Goal: Transaction & Acquisition: Purchase product/service

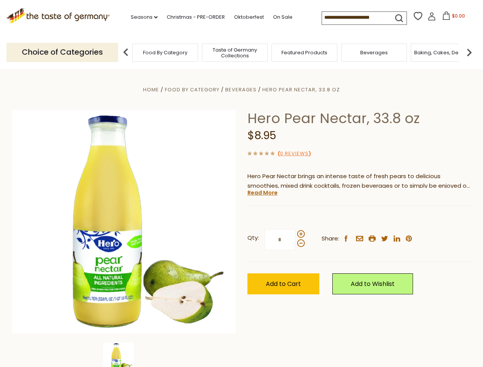
click at [241, 184] on div "Home Food By Category [GEOGRAPHIC_DATA] Hero Pear Nectar, 33.8 oz Hero Pear Nec…" at bounding box center [242, 232] width 470 height 294
click at [141, 17] on link "Seasons dropdown_arrow" at bounding box center [144, 17] width 27 height 8
click at [355, 18] on input at bounding box center [354, 17] width 65 height 11
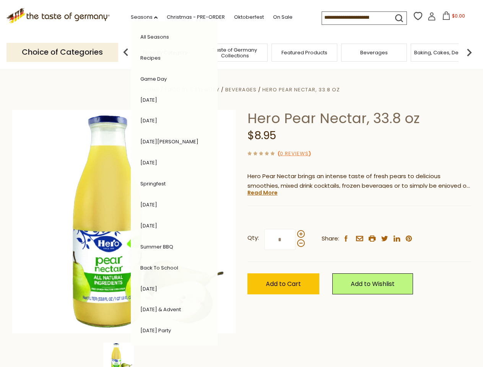
click at [452, 18] on span "$0.00" at bounding box center [458, 16] width 13 height 7
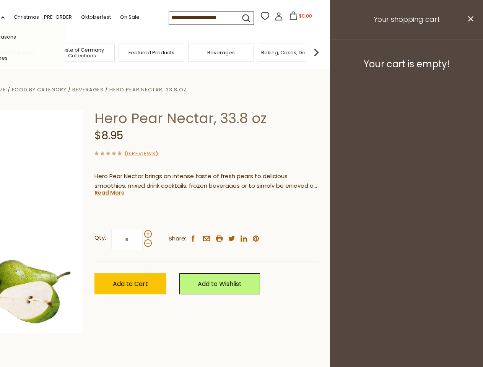
click at [65, 52] on div "All Seasons Recipes Game Day [DATE] [DATE] [DATE][PERSON_NAME] [DATE] Springfes…" at bounding box center [21, 183] width 87 height 324
click at [469, 52] on footer "Your cart is empty!" at bounding box center [406, 63] width 153 height 49
click at [241, 218] on div "Qty: * Share: facebook email printer twitter linkedin pinterest" at bounding box center [206, 240] width 224 height 44
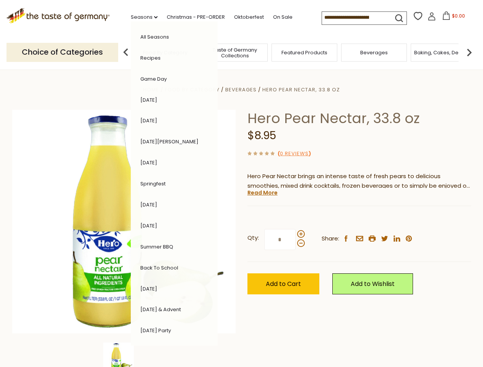
click at [124, 355] on div "Home Food By Category [GEOGRAPHIC_DATA] Hero Pear Nectar, 33.8 oz Hero Pear Nec…" at bounding box center [242, 232] width 470 height 294
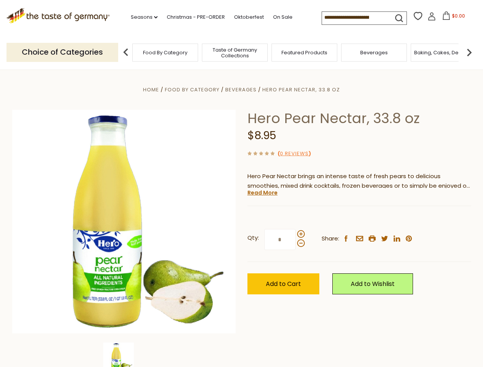
click at [124, 355] on img at bounding box center [118, 358] width 31 height 31
click at [262, 193] on link "Read More" at bounding box center [262, 193] width 30 height 8
